Goal: Check status: Check status

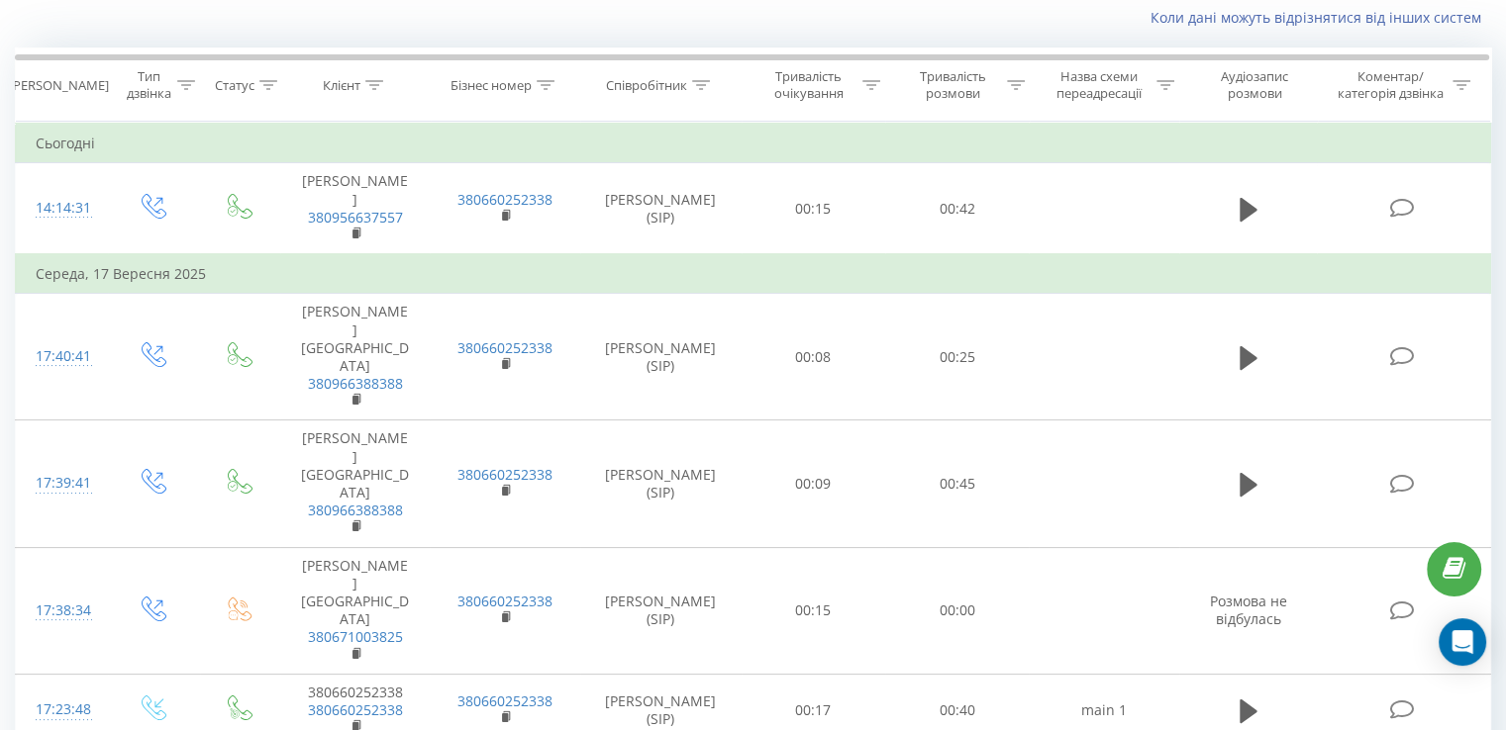
scroll to position [99, 0]
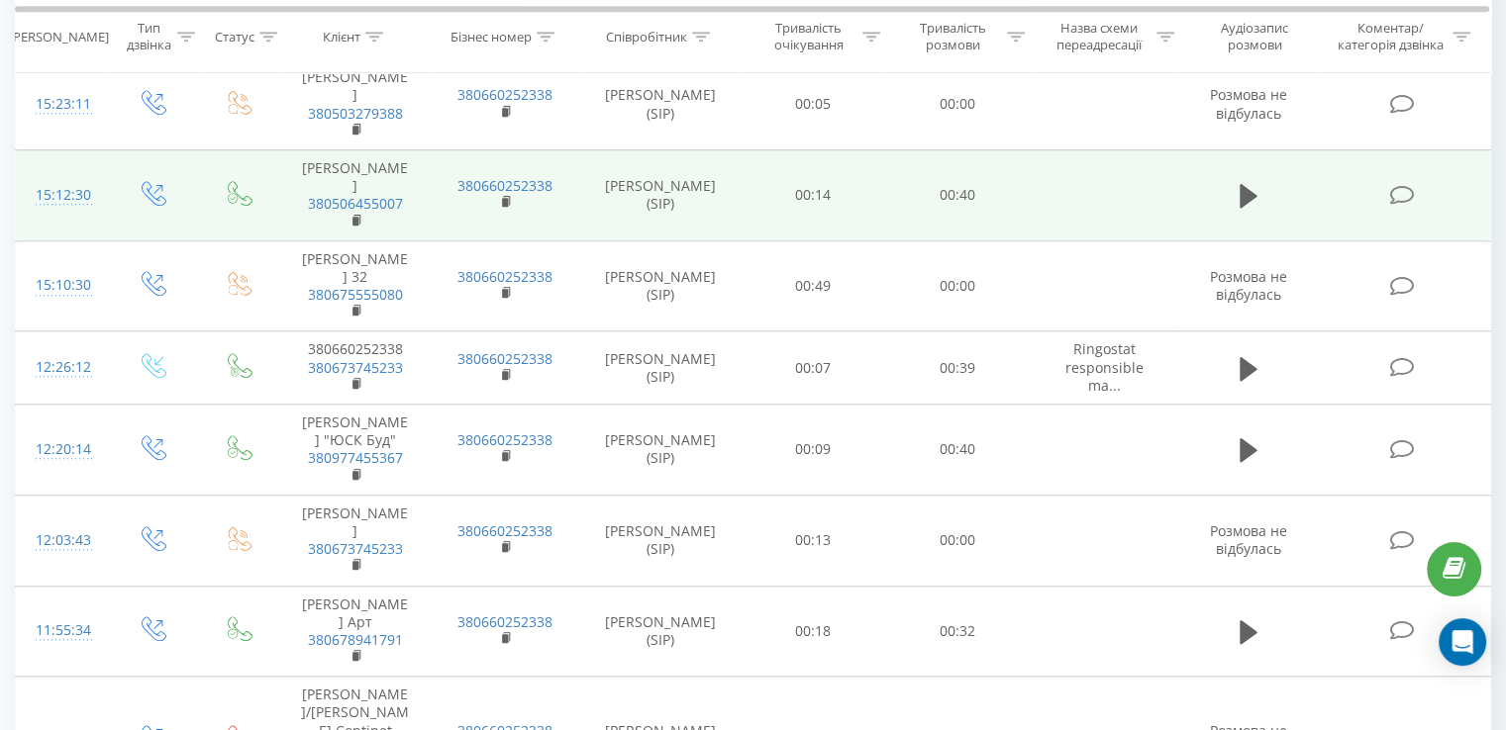
scroll to position [1679, 0]
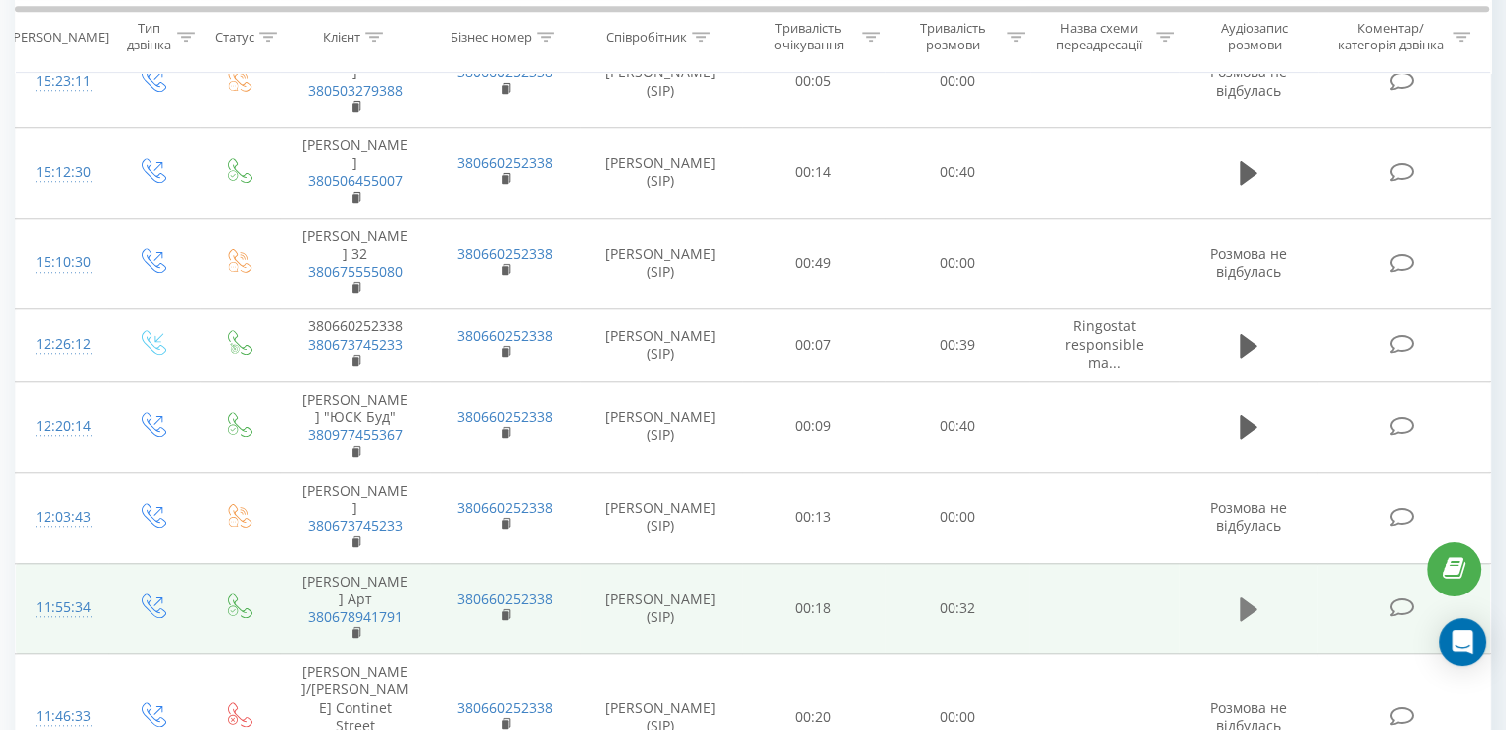
click at [1243, 598] on icon at bounding box center [1248, 610] width 18 height 24
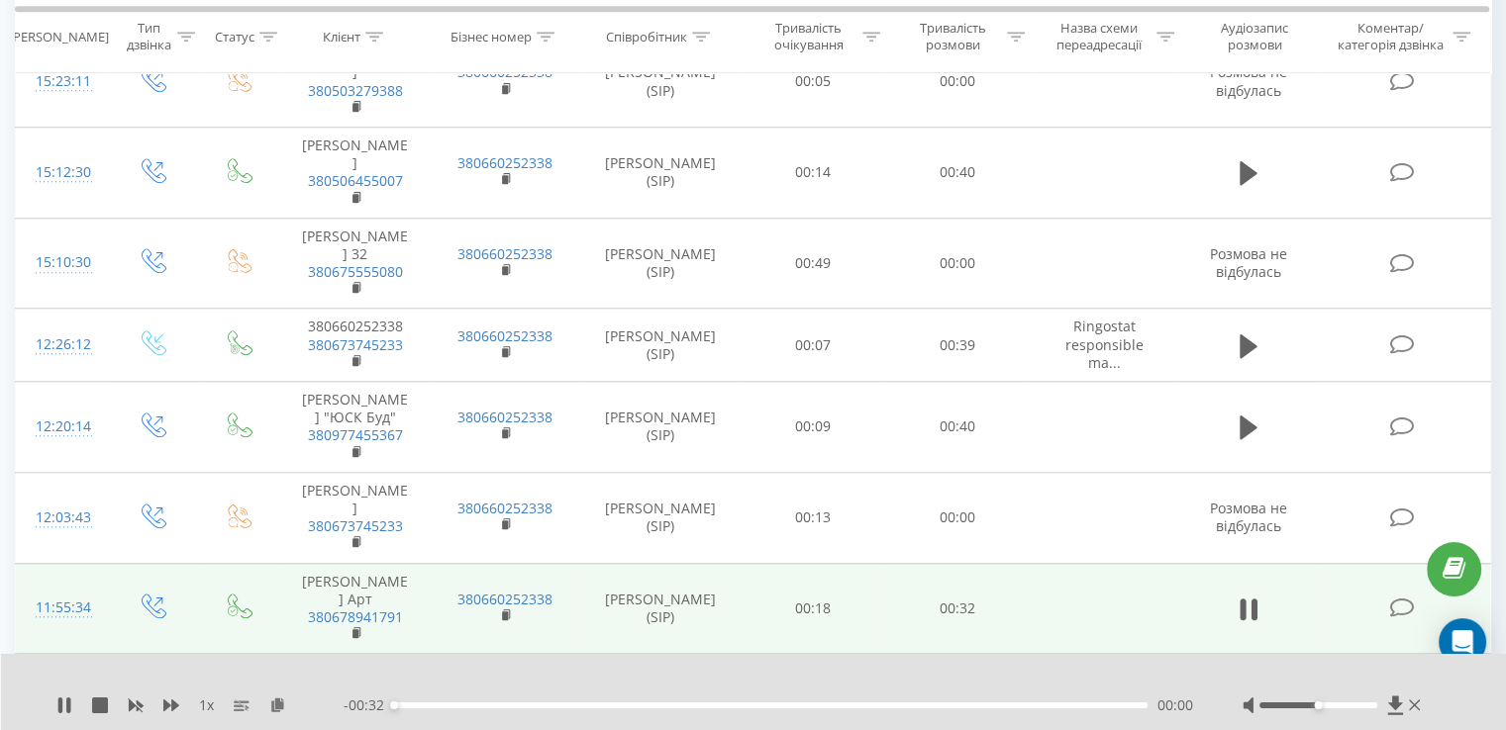
click at [533, 704] on div "00:00" at bounding box center [770, 706] width 753 height 6
click at [635, 703] on div "00:07" at bounding box center [770, 706] width 753 height 6
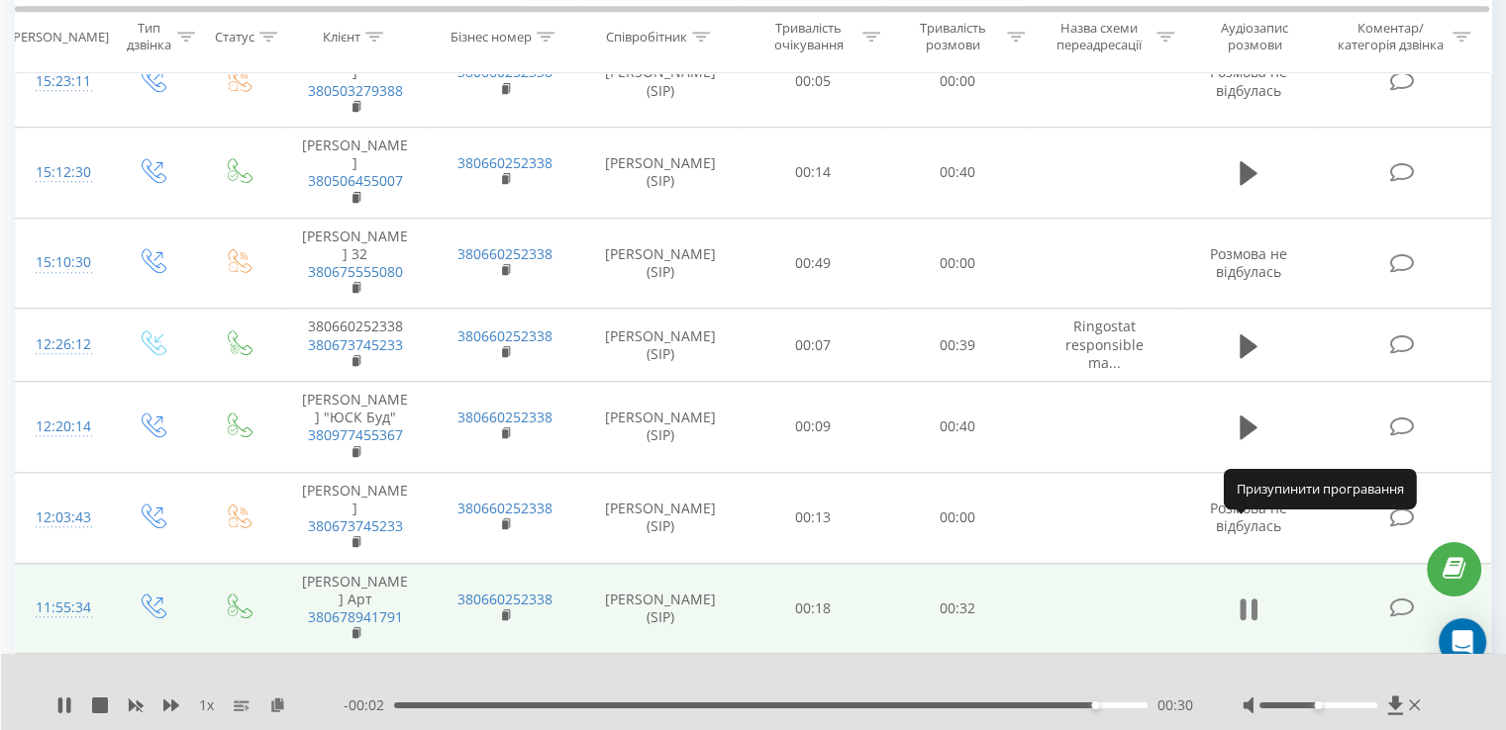
click at [1254, 599] on icon at bounding box center [1253, 610] width 6 height 22
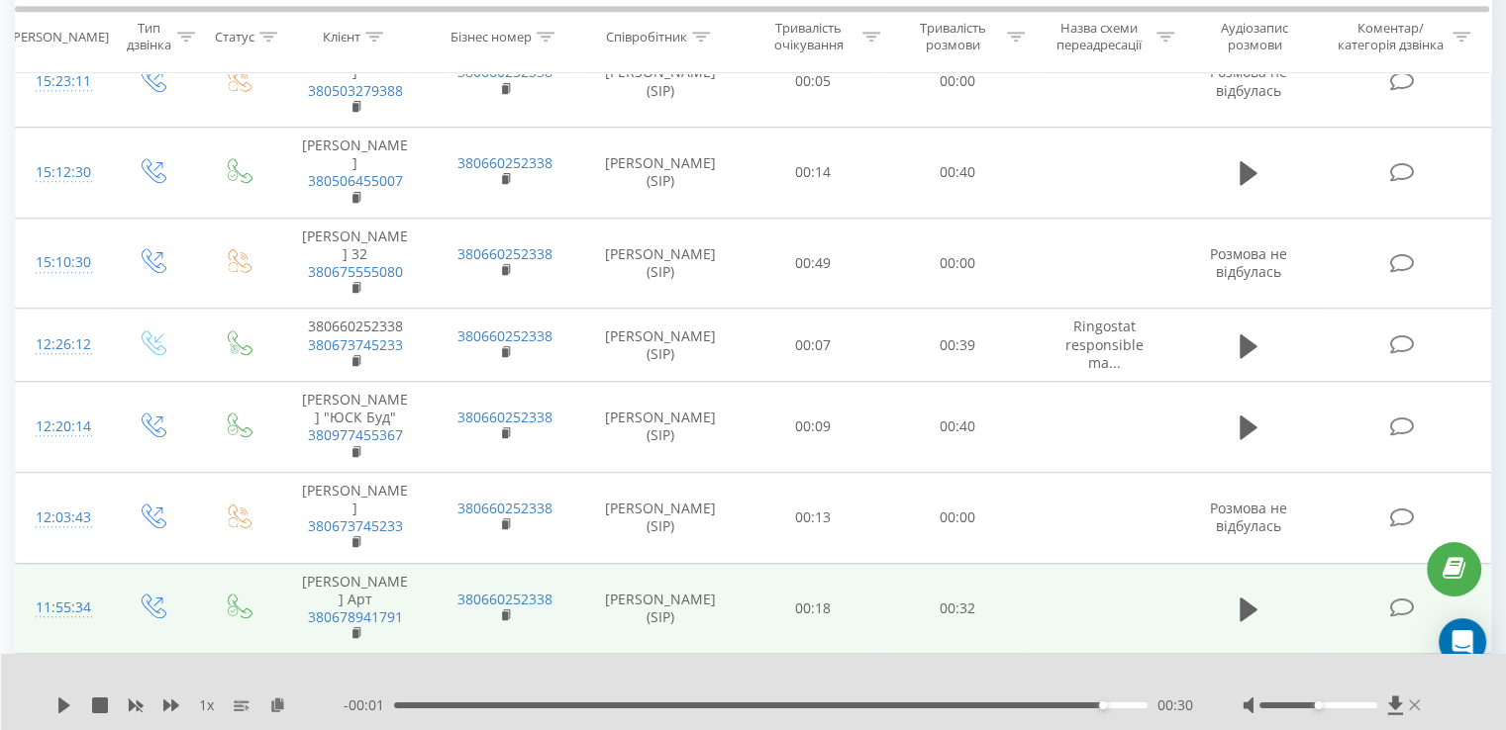
click at [1417, 704] on icon at bounding box center [1415, 706] width 12 height 16
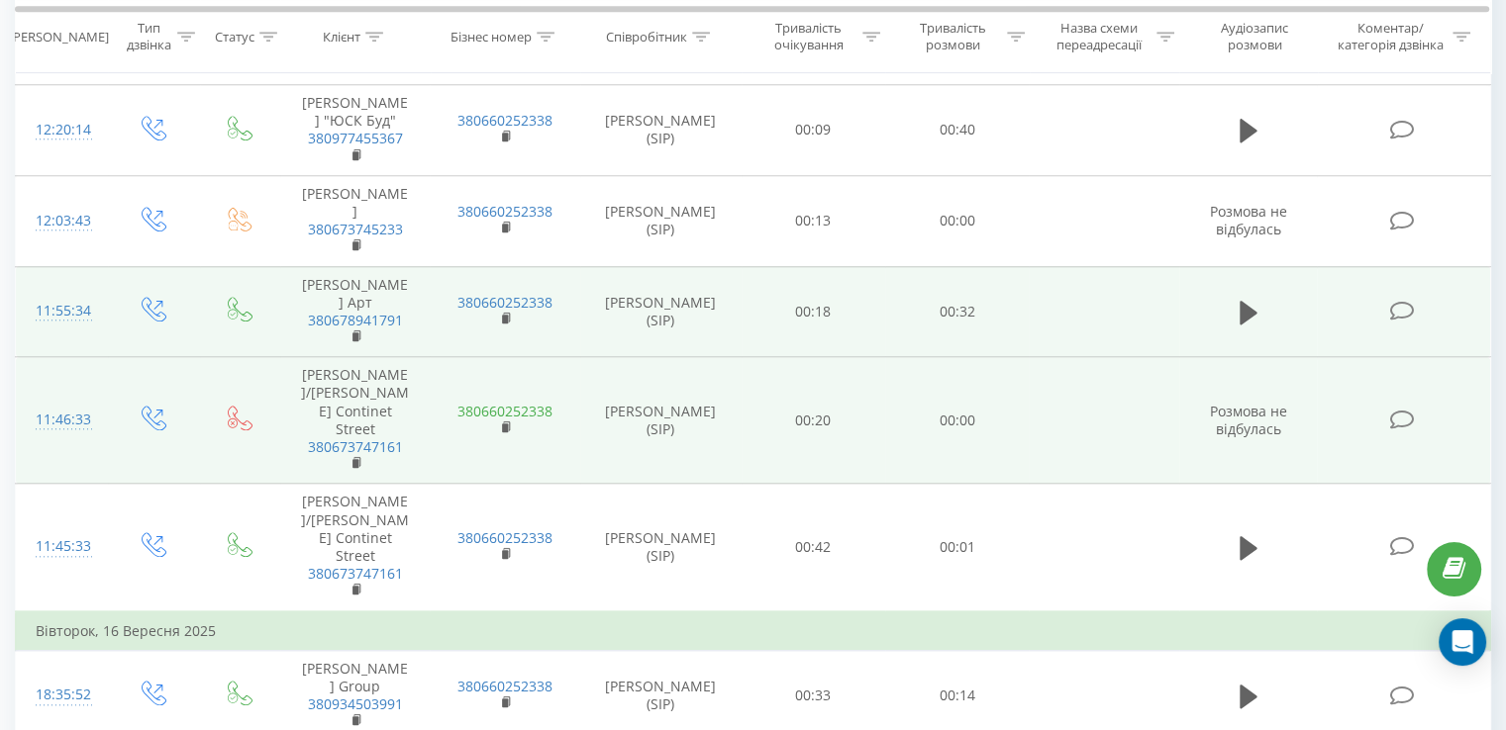
scroll to position [2075, 0]
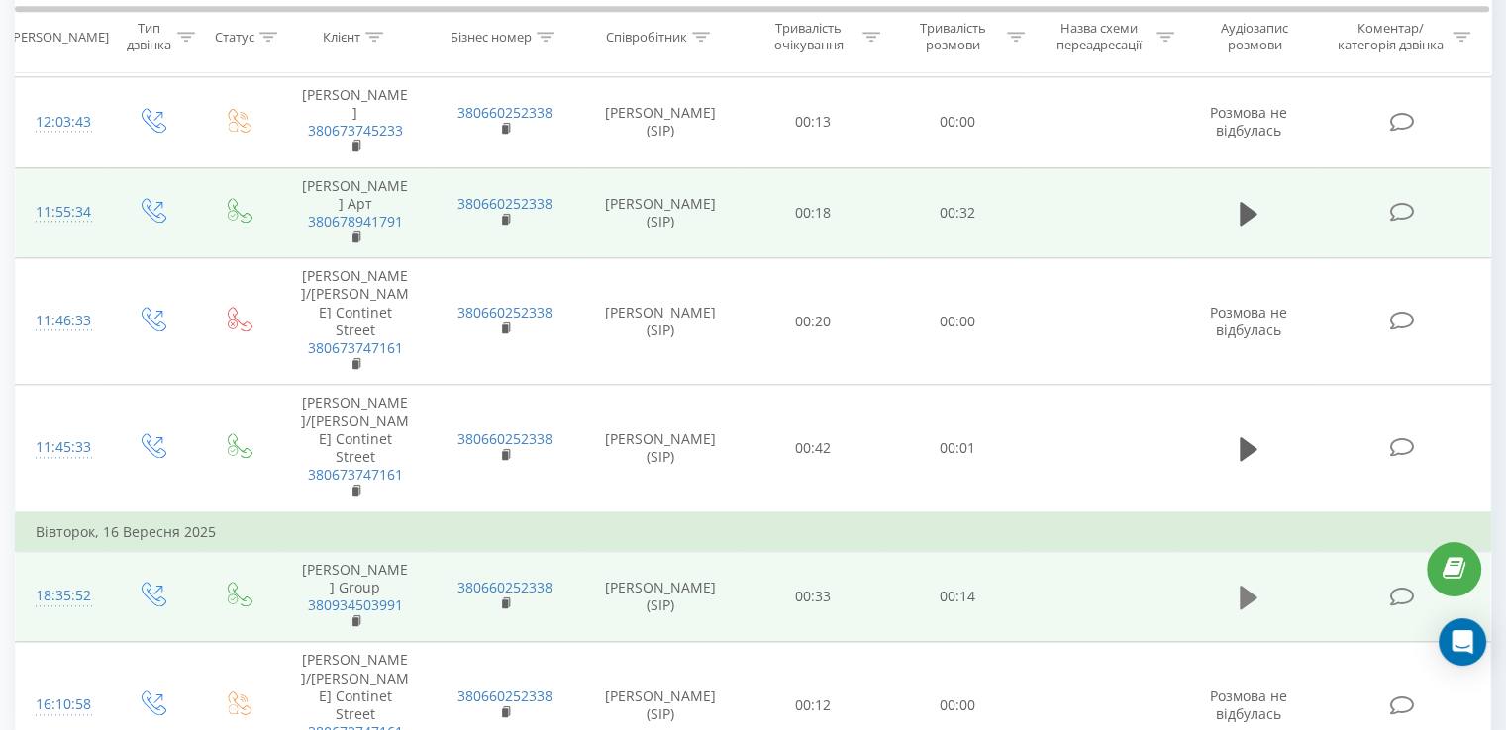
click at [1248, 586] on icon at bounding box center [1248, 598] width 18 height 24
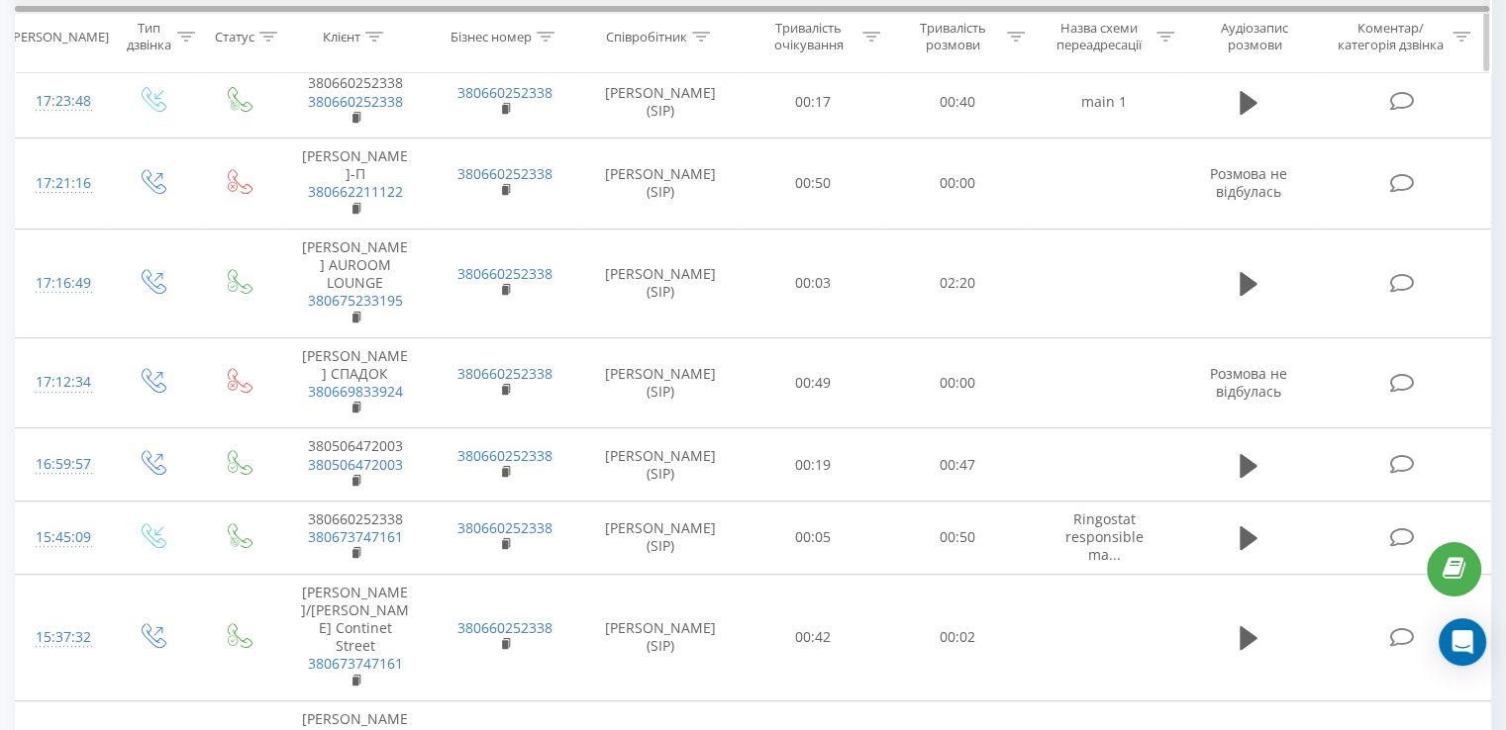
scroll to position [590, 0]
